Goal: Navigation & Orientation: Find specific page/section

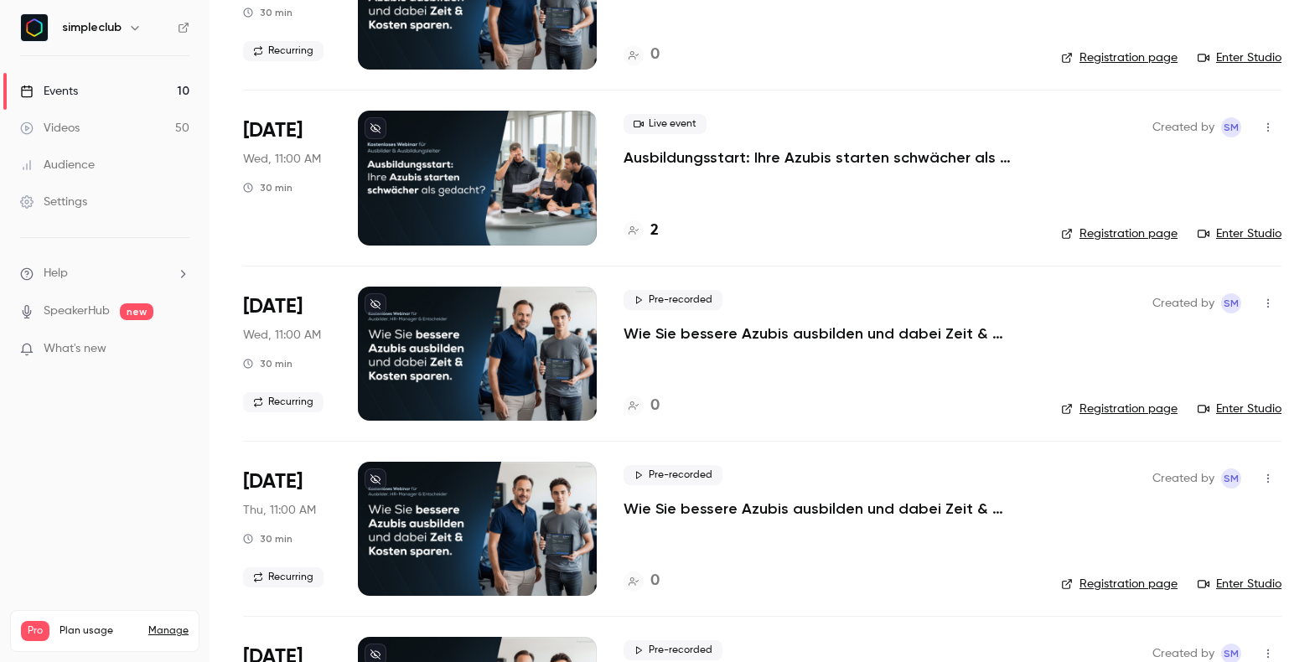
scroll to position [738, 0]
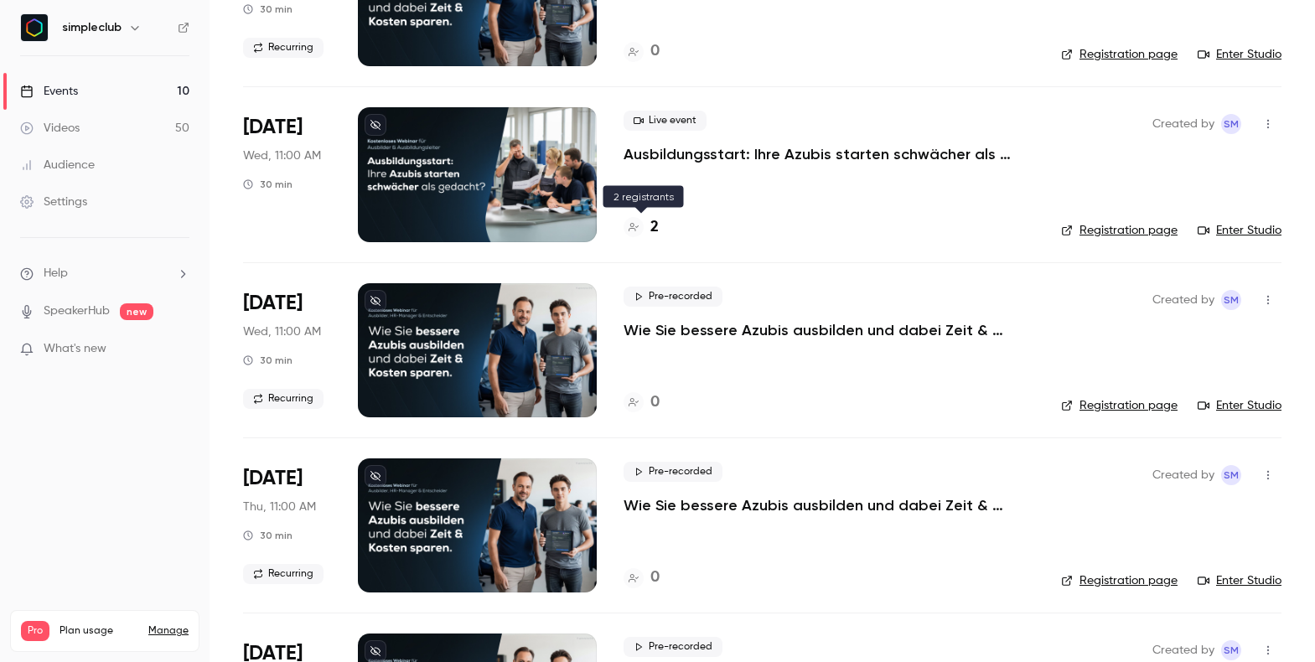
click at [652, 225] on h4 "2" at bounding box center [654, 227] width 8 height 23
